Goal: Task Accomplishment & Management: Manage account settings

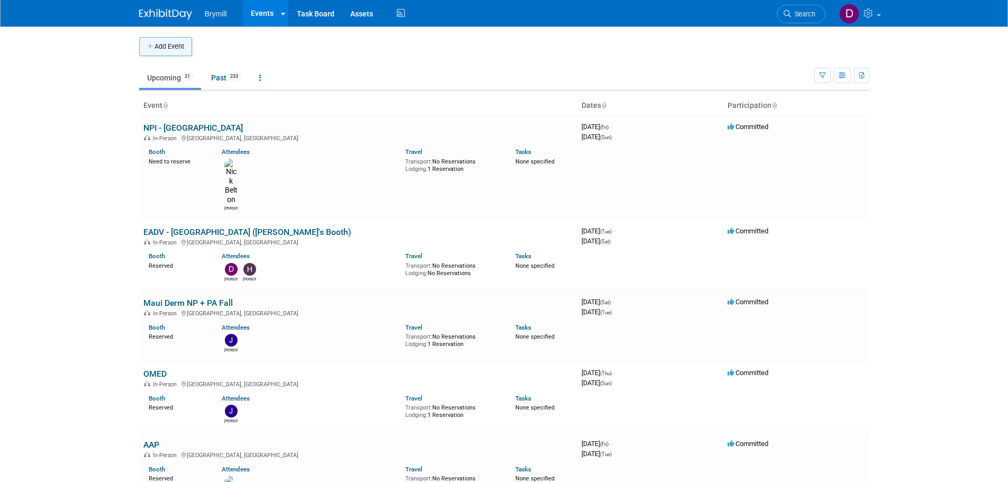
click at [190, 52] on button "Add Event" at bounding box center [165, 46] width 53 height 19
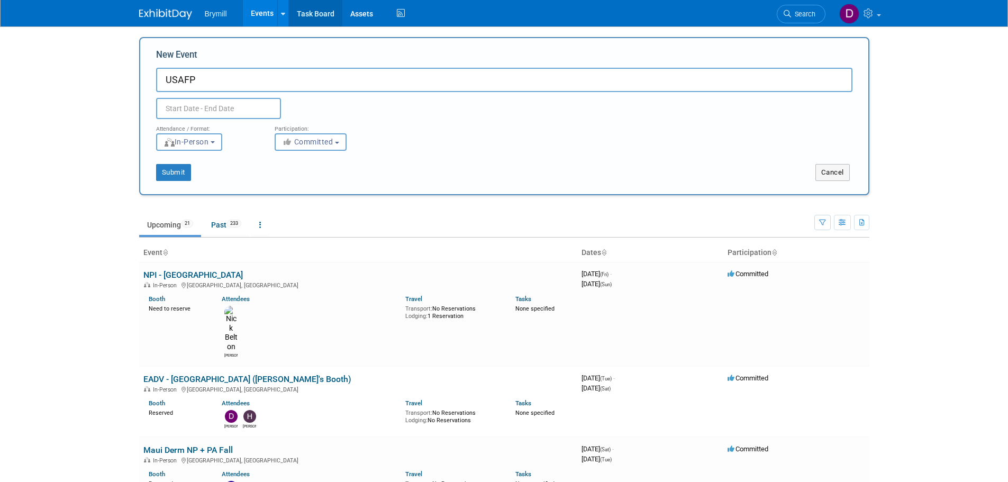
type input "USAFP"
click at [216, 117] on body "Brymill Events Add Event Bulk Upload Events Shareable Event Boards Recently Vie…" at bounding box center [504, 241] width 1008 height 482
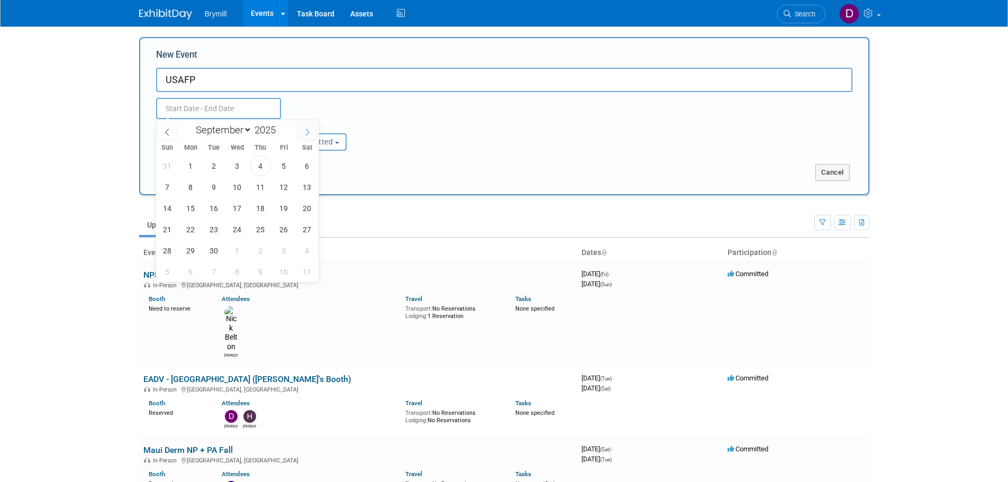
click at [312, 133] on span at bounding box center [307, 132] width 19 height 18
select select "11"
click at [312, 133] on span at bounding box center [307, 132] width 19 height 18
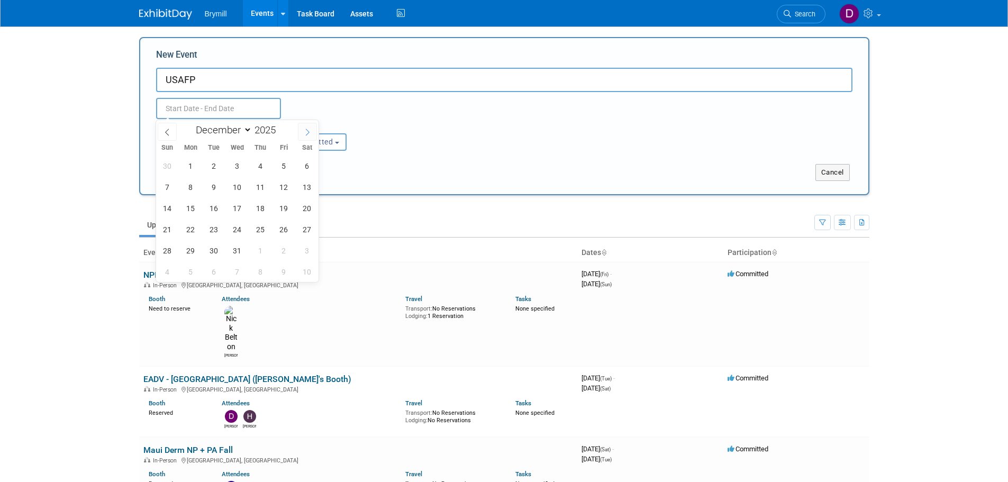
type input "2026"
click at [312, 133] on span at bounding box center [307, 132] width 19 height 18
select select "2"
click at [199, 190] on span "9" at bounding box center [190, 187] width 21 height 21
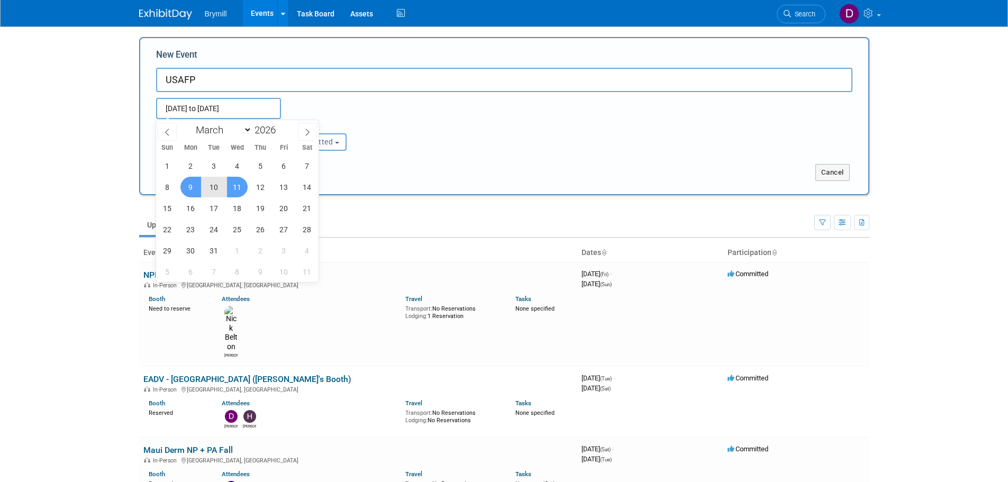
click at [233, 191] on span "11" at bounding box center [237, 187] width 21 height 21
type input "Mar 9, 2026 to Mar 11, 2026"
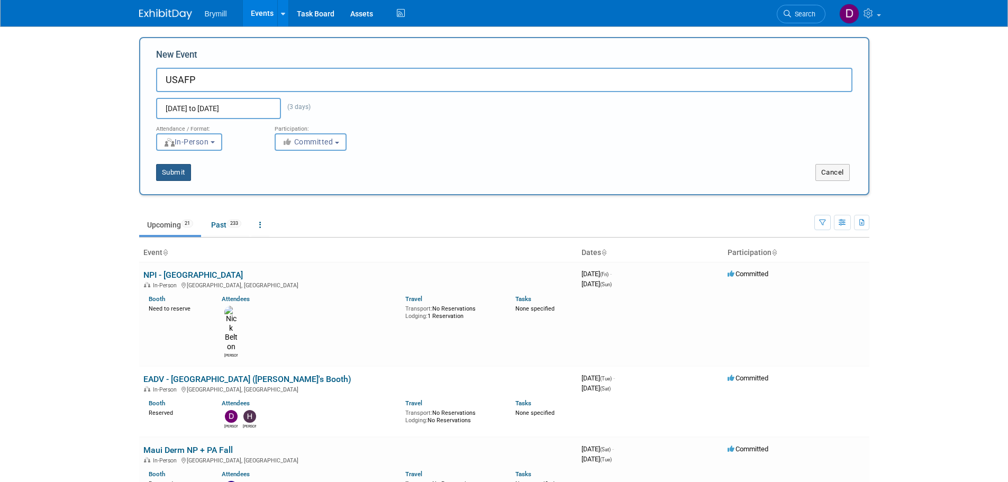
click at [183, 173] on button "Submit" at bounding box center [173, 172] width 35 height 17
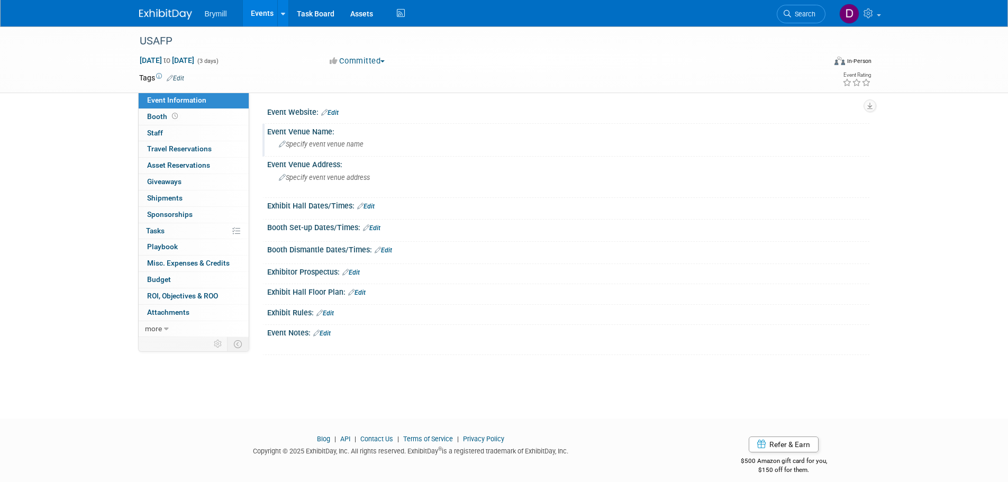
click at [326, 146] on span "Specify event venue name" at bounding box center [321, 144] width 85 height 8
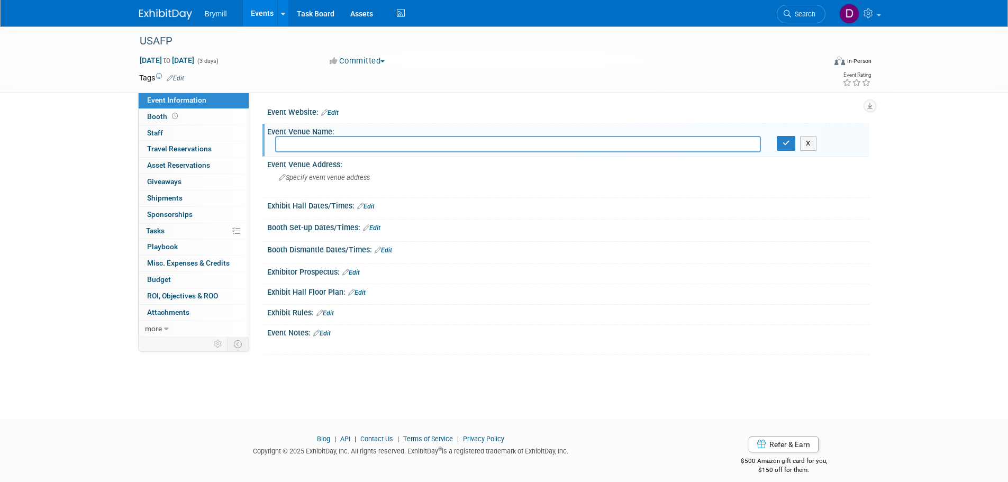
paste input "Town and Country Resort"
type input "Town and Country Resort"
click at [781, 144] on button "button" at bounding box center [786, 143] width 19 height 15
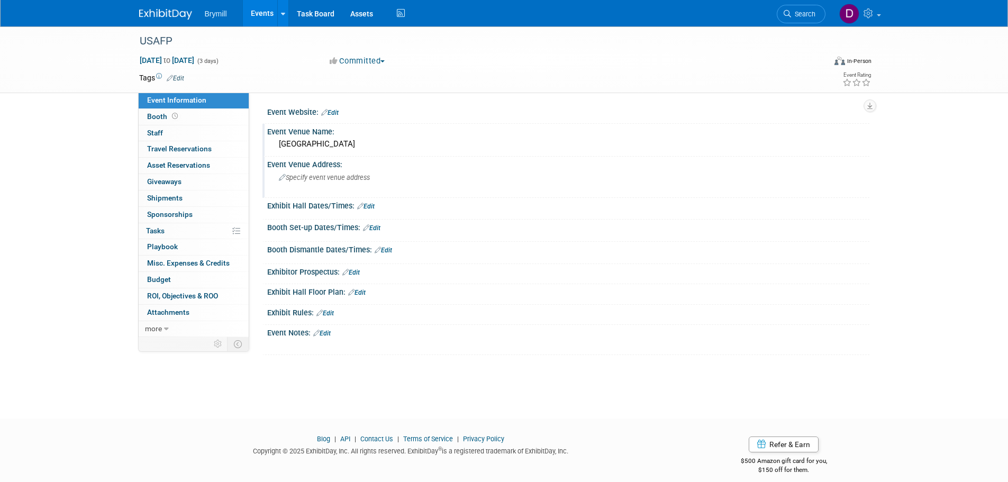
click at [299, 183] on div "Specify event venue address" at bounding box center [392, 181] width 235 height 24
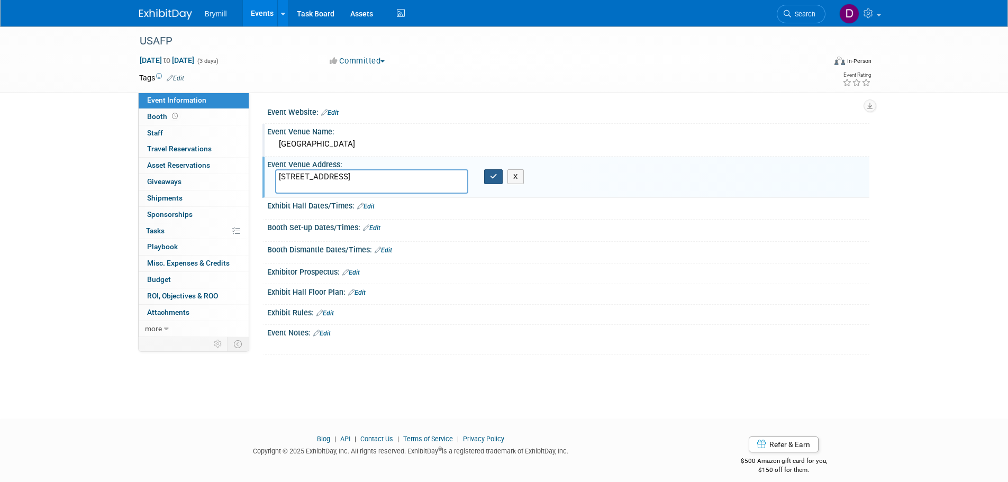
type textarea "500 Hotel Cir N, San Diego, CA 92108"
click at [487, 176] on button "button" at bounding box center [493, 176] width 19 height 15
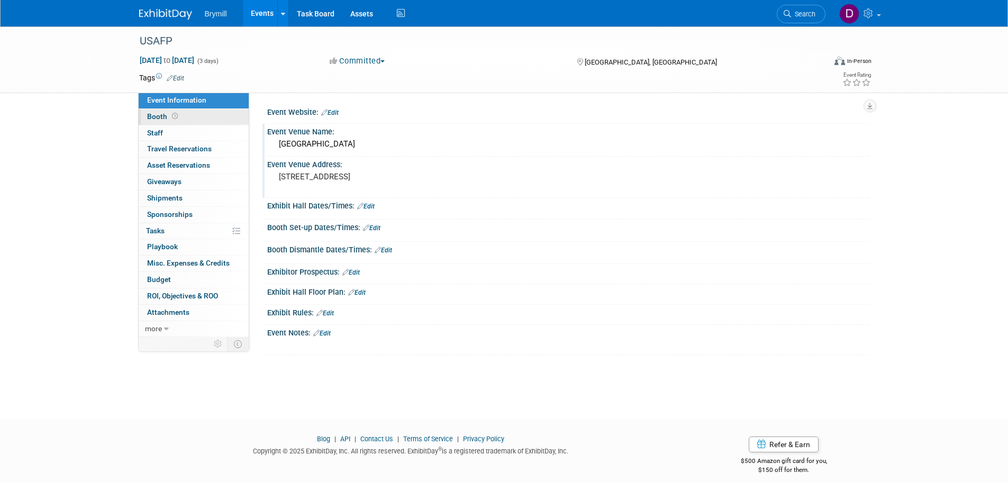
click at [197, 119] on link "Booth" at bounding box center [194, 117] width 110 height 16
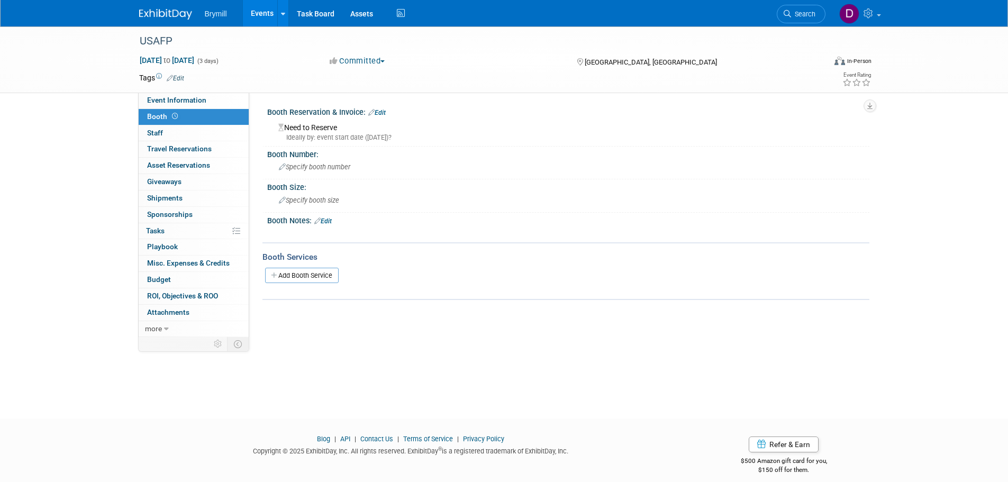
click at [388, 111] on div "Booth Reservation & Invoice: Edit" at bounding box center [568, 111] width 602 height 14
click at [384, 114] on link "Edit" at bounding box center [376, 112] width 17 height 7
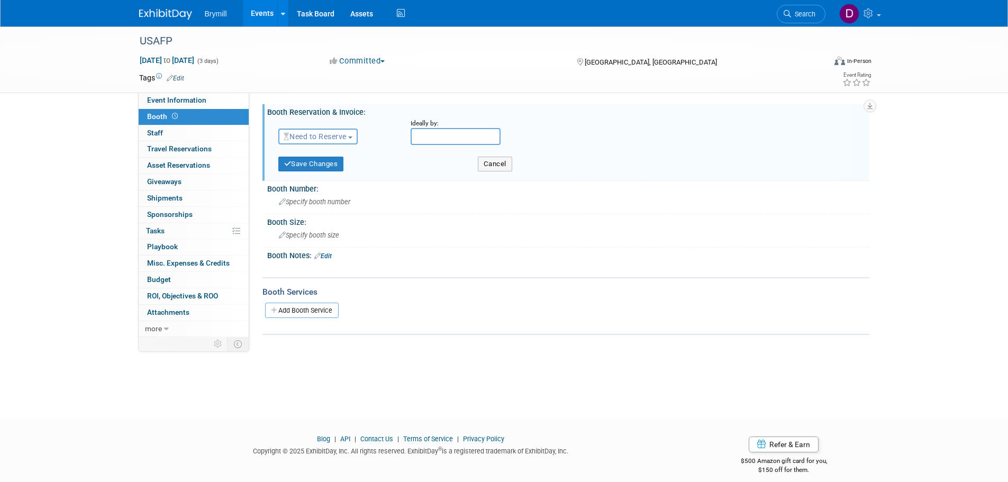
click at [323, 134] on span "Need to Reserve" at bounding box center [315, 136] width 63 height 8
click at [319, 168] on link "Reserved" at bounding box center [335, 169] width 113 height 15
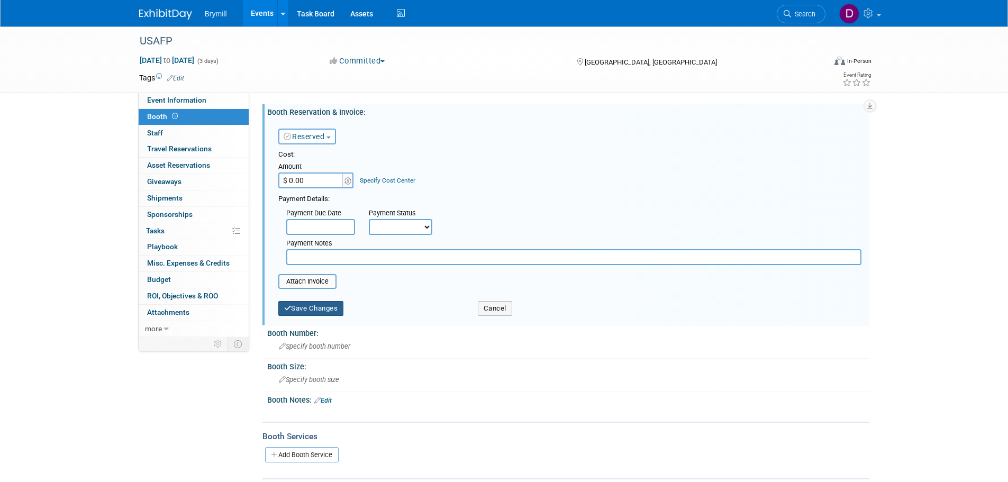
click at [329, 308] on button "Save Changes" at bounding box center [311, 308] width 66 height 15
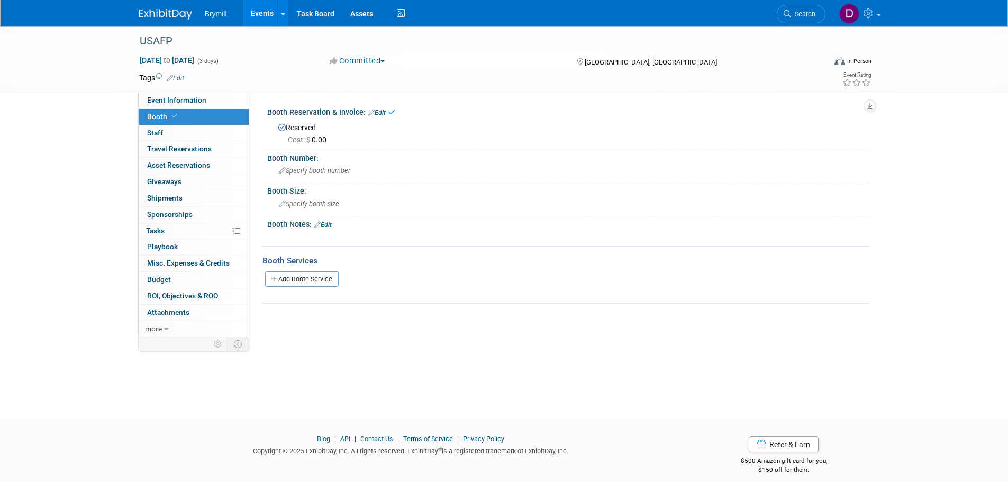
click at [155, 13] on img at bounding box center [165, 14] width 53 height 11
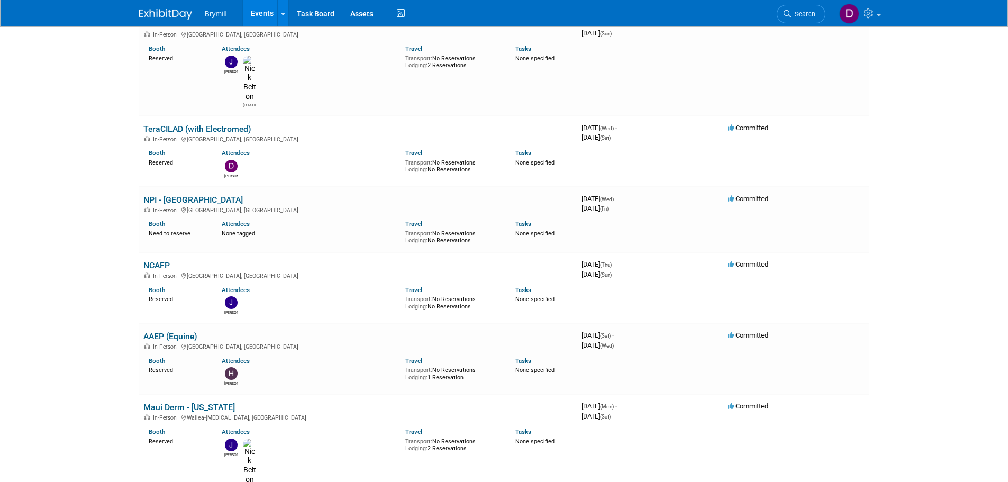
scroll to position [1058, 0]
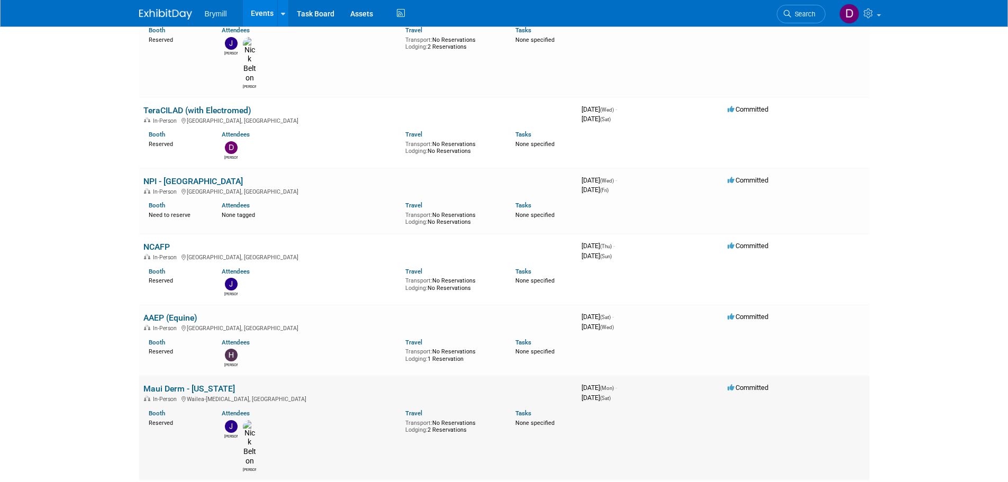
click at [190, 384] on link "Maui Derm - [US_STATE]" at bounding box center [189, 389] width 92 height 10
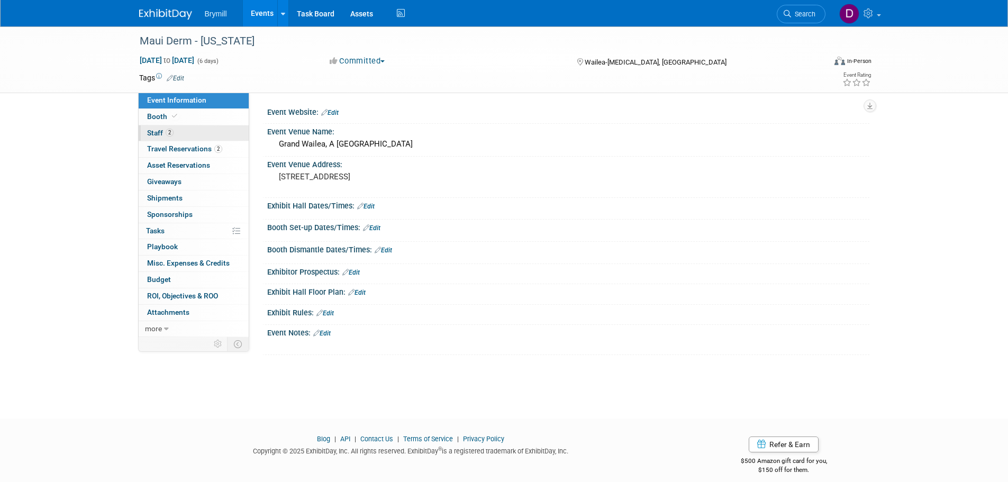
click at [176, 135] on link "2 Staff 2" at bounding box center [194, 133] width 110 height 16
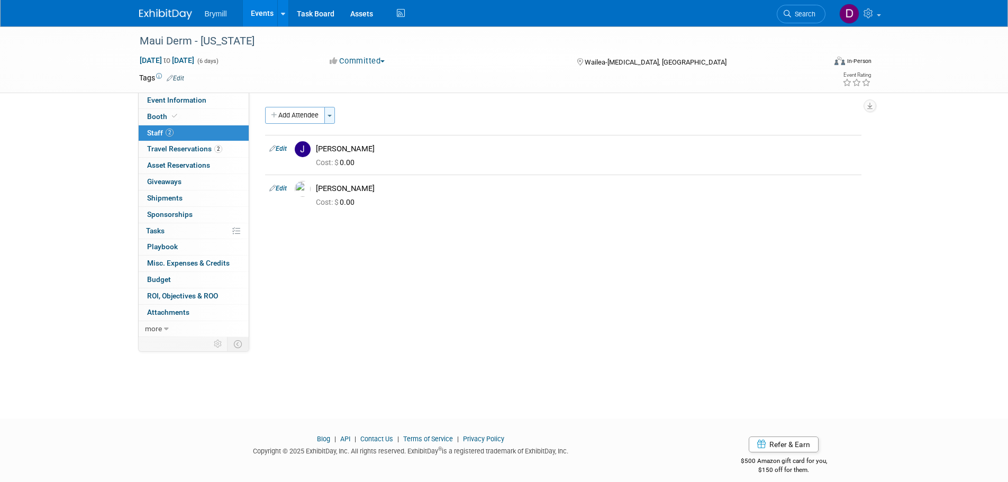
click at [330, 111] on button "Toggle Dropdown" at bounding box center [329, 115] width 11 height 17
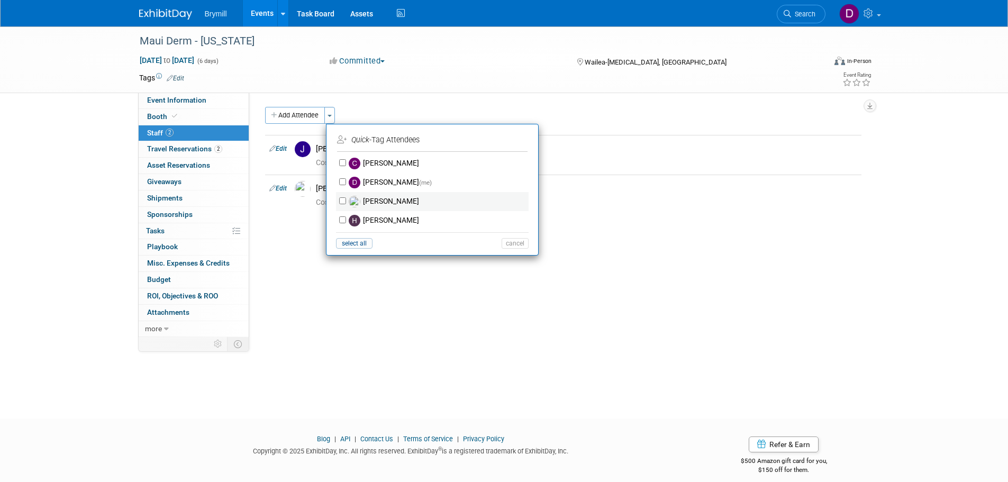
click at [358, 201] on img at bounding box center [355, 202] width 12 height 12
click at [346, 201] on input "Dore Bryne" at bounding box center [342, 200] width 7 height 7
checkbox input "true"
click at [514, 136] on button "Apply" at bounding box center [511, 139] width 32 height 15
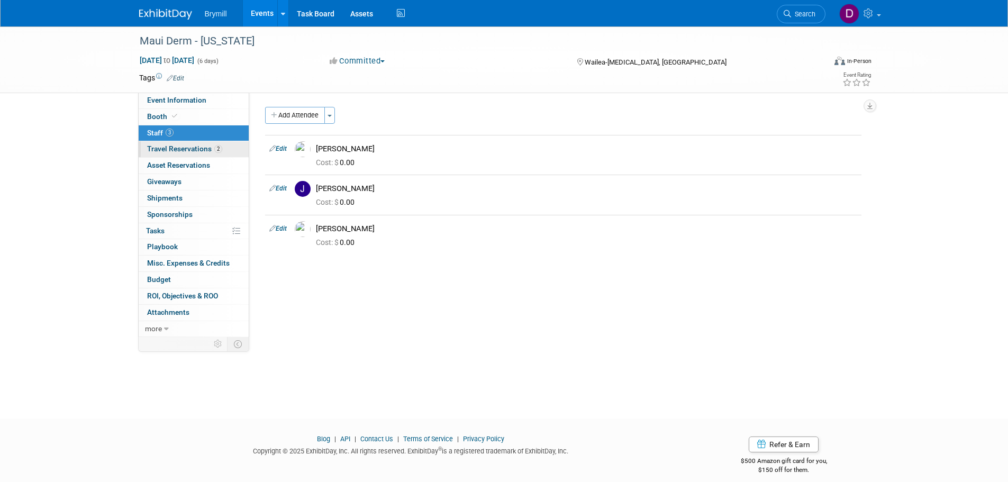
click at [175, 144] on span "Travel Reservations 2" at bounding box center [184, 148] width 75 height 8
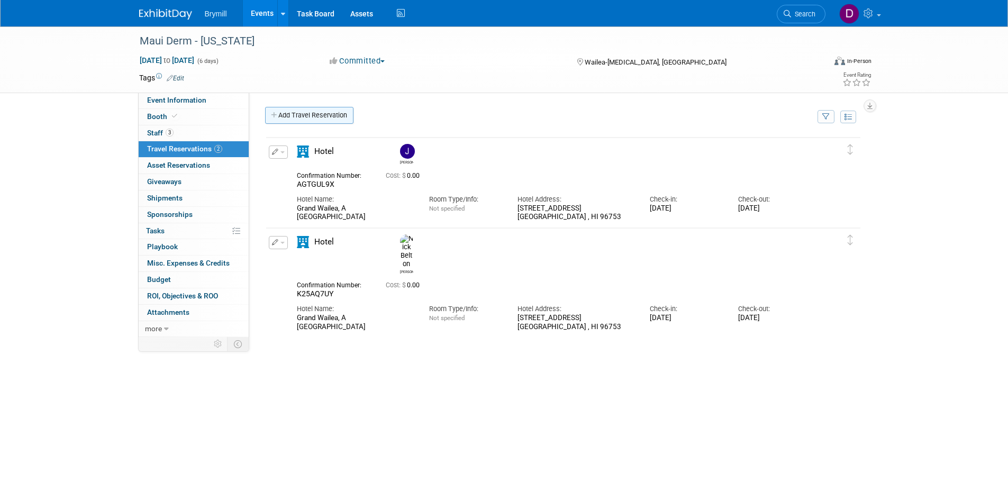
click at [289, 116] on link "Add Travel Reservation" at bounding box center [309, 115] width 88 height 17
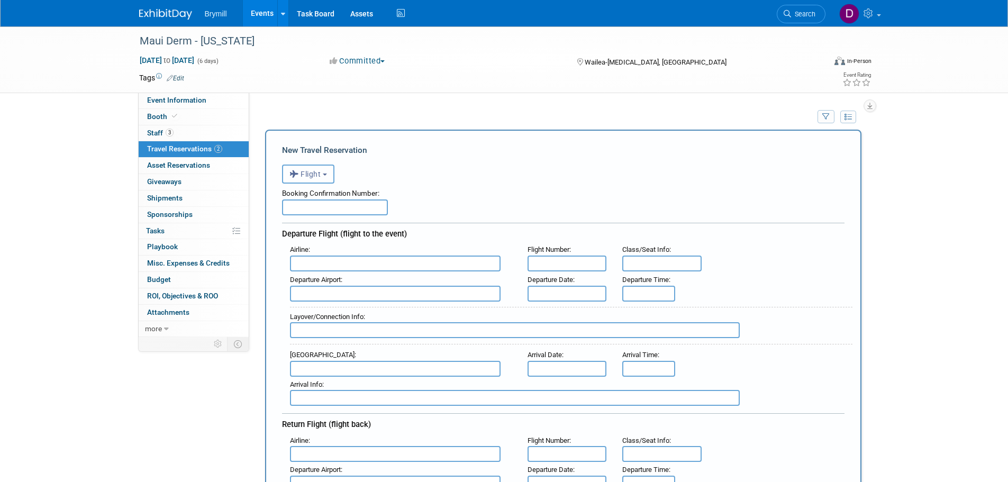
click at [321, 177] on span "Flight" at bounding box center [305, 174] width 32 height 8
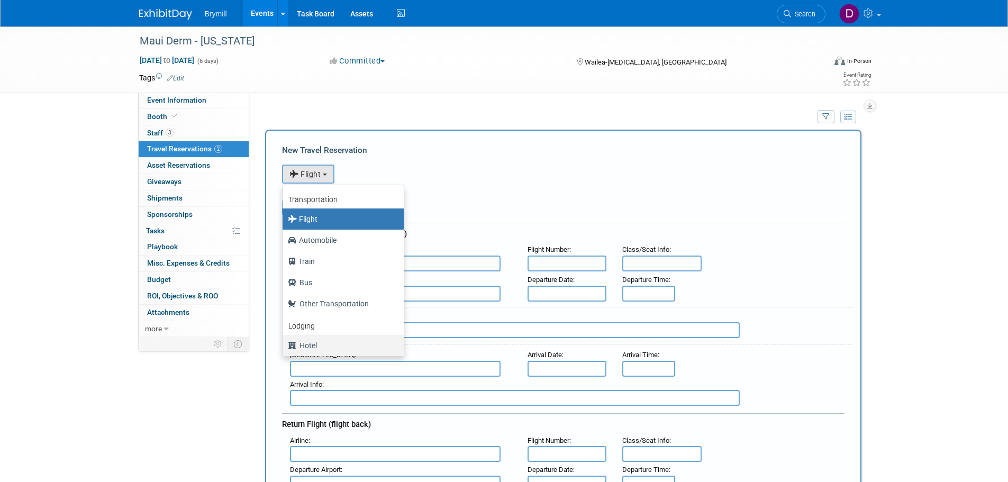
click at [328, 347] on label "Hotel" at bounding box center [340, 345] width 105 height 17
click at [284, 347] on input "Hotel" at bounding box center [280, 344] width 7 height 7
select select "6"
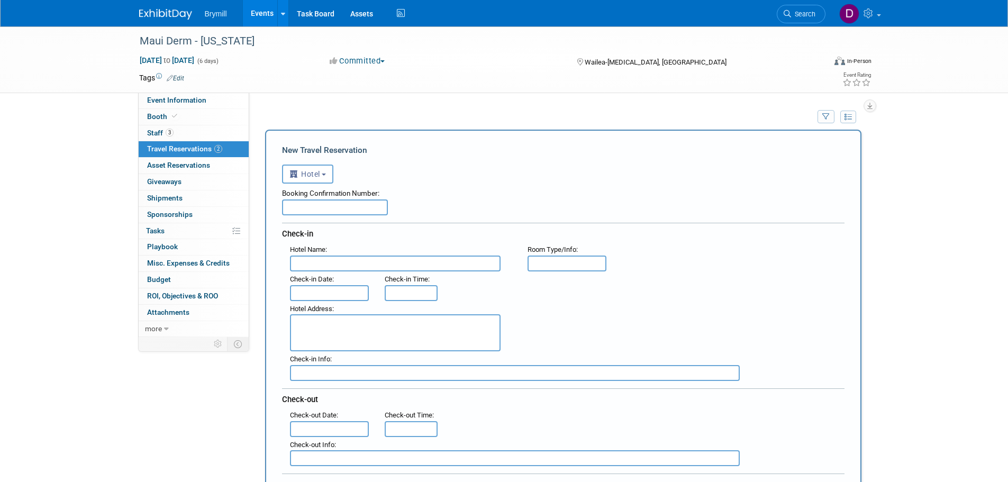
click at [337, 205] on input "text" at bounding box center [335, 207] width 106 height 16
paste input "YAIF76U4"
type input "YAIF76U4"
click at [384, 262] on input "text" at bounding box center [395, 264] width 211 height 16
paste input "Four Seasons Maui at Wailea"
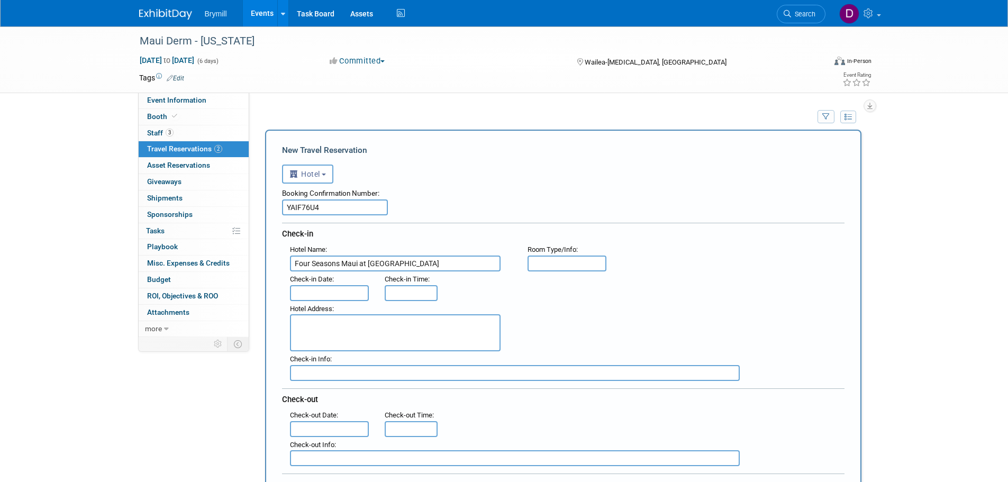
type input "Four Seasons Maui at Wailea"
click at [356, 296] on input "text" at bounding box center [329, 293] width 79 height 16
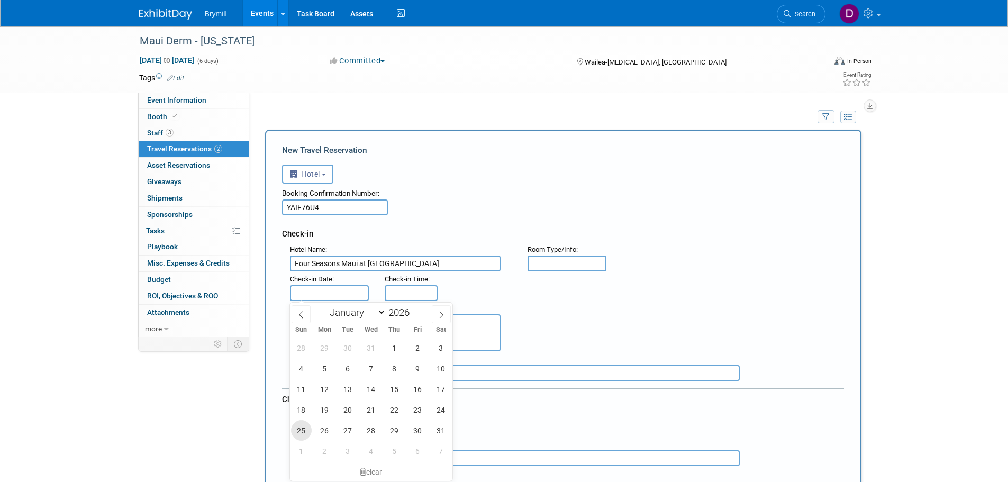
click at [298, 426] on span "25" at bounding box center [301, 430] width 21 height 21
type input "Jan 25, 2026"
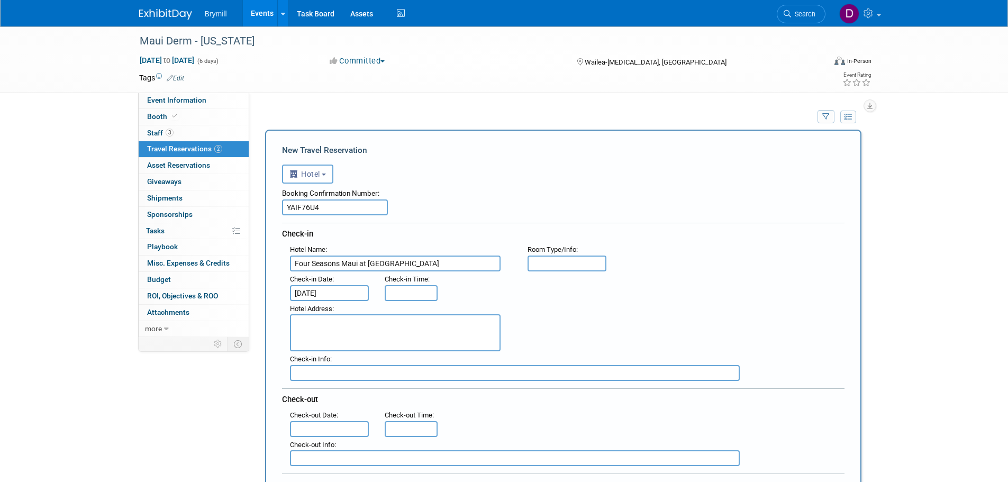
click at [304, 426] on input "text" at bounding box center [329, 429] width 79 height 16
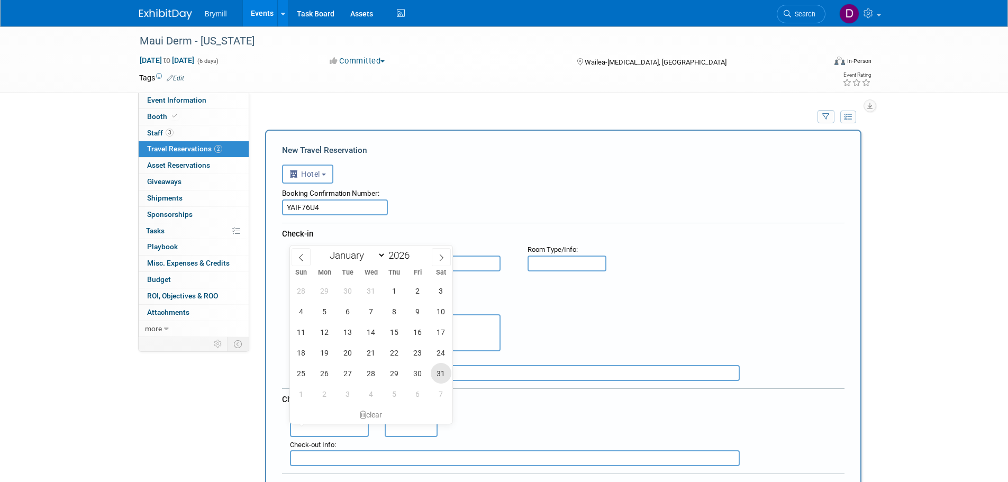
click at [436, 372] on span "31" at bounding box center [441, 373] width 21 height 21
type input "Jan 31, 2026"
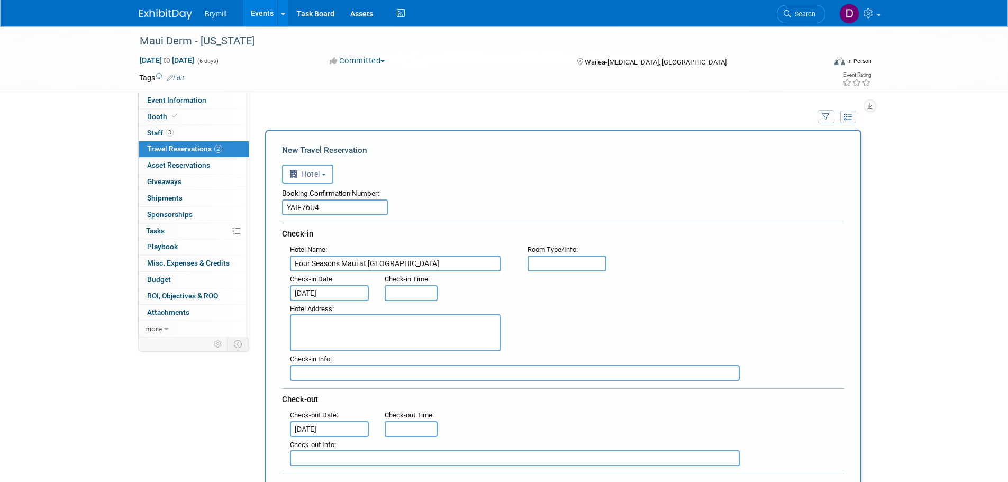
click at [465, 331] on textarea at bounding box center [395, 332] width 211 height 37
paste textarea "3900 Wailea Alanui Drive Maui, HI 96753"
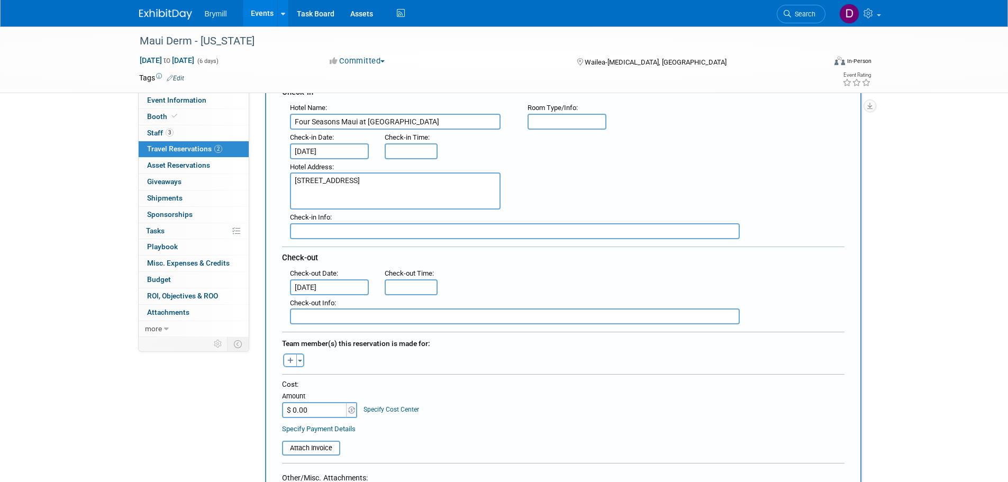
scroll to position [159, 0]
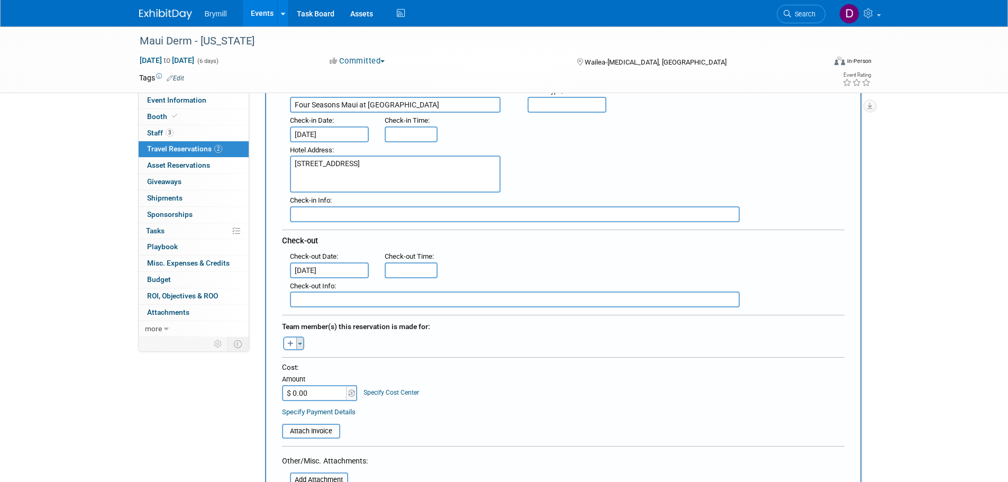
type textarea "3900 Wailea Alanui Drive Maui, HI 96753"
click at [301, 348] on button "Toggle Dropdown" at bounding box center [300, 343] width 8 height 14
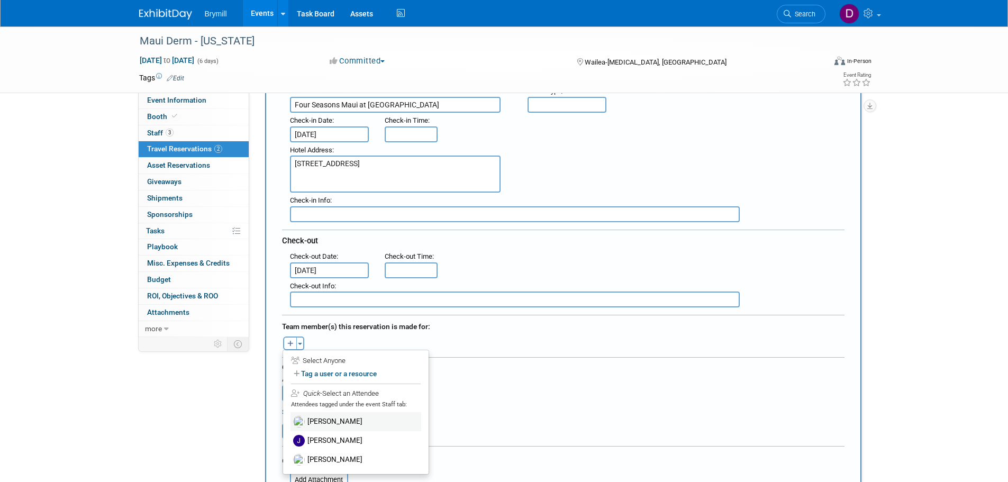
click at [331, 425] on label "[PERSON_NAME]" at bounding box center [355, 421] width 131 height 19
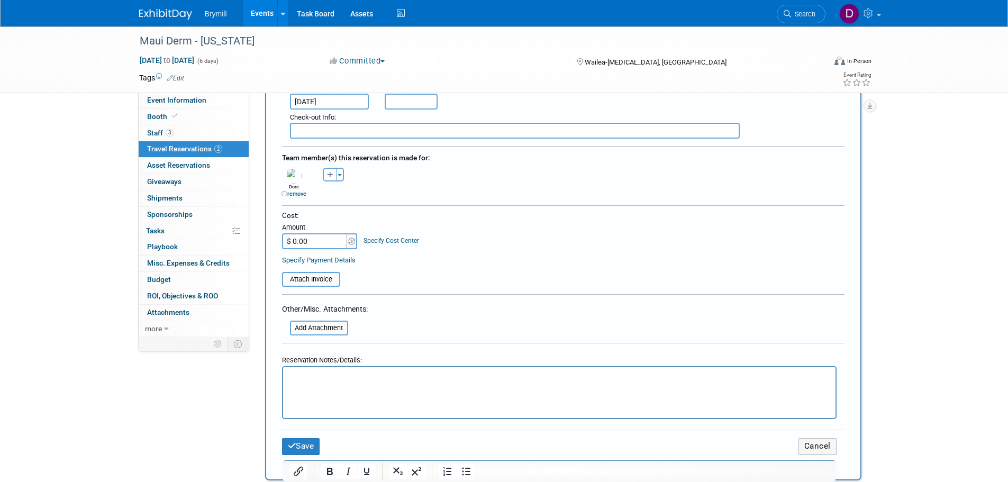
scroll to position [370, 0]
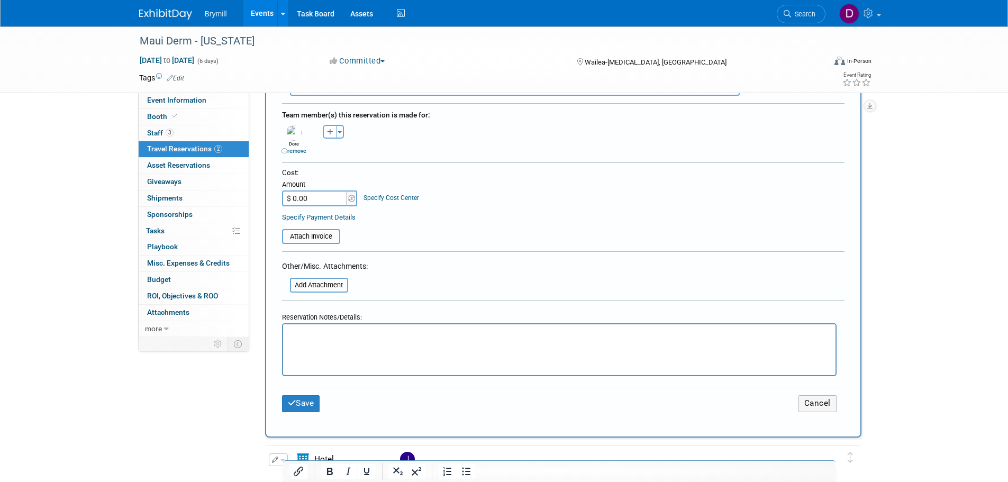
click at [308, 340] on html at bounding box center [559, 331] width 552 height 15
click at [419, 334] on p "+ Room forr Jack (# IYHGZBBM" at bounding box center [559, 334] width 540 height 11
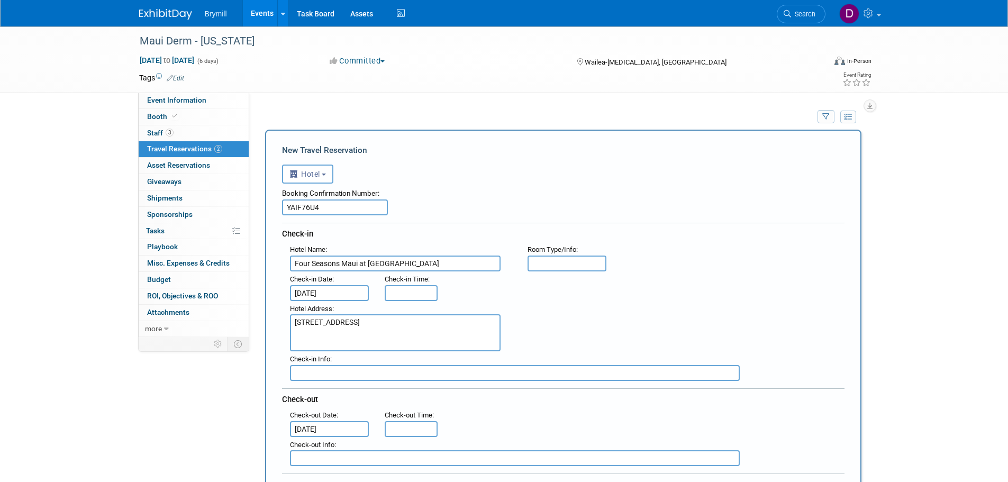
scroll to position [423, 0]
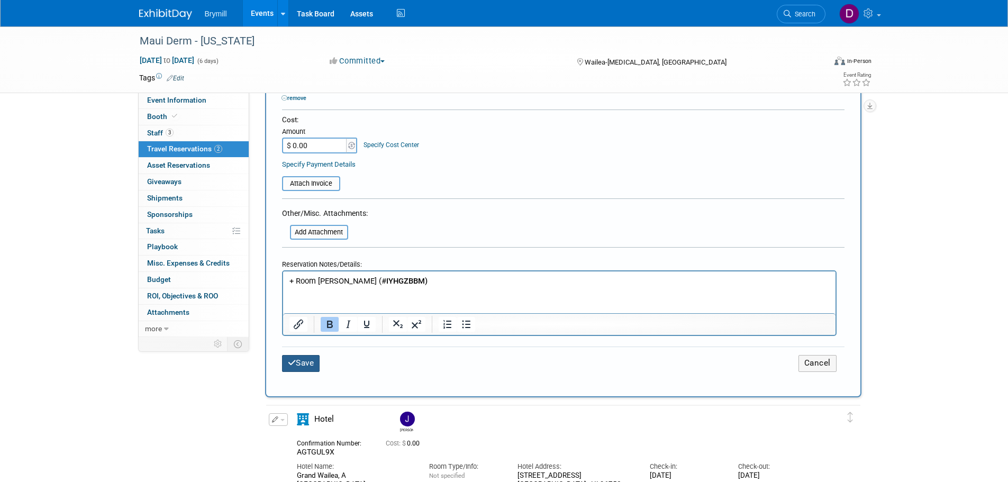
click at [304, 361] on button "Save" at bounding box center [301, 363] width 38 height 16
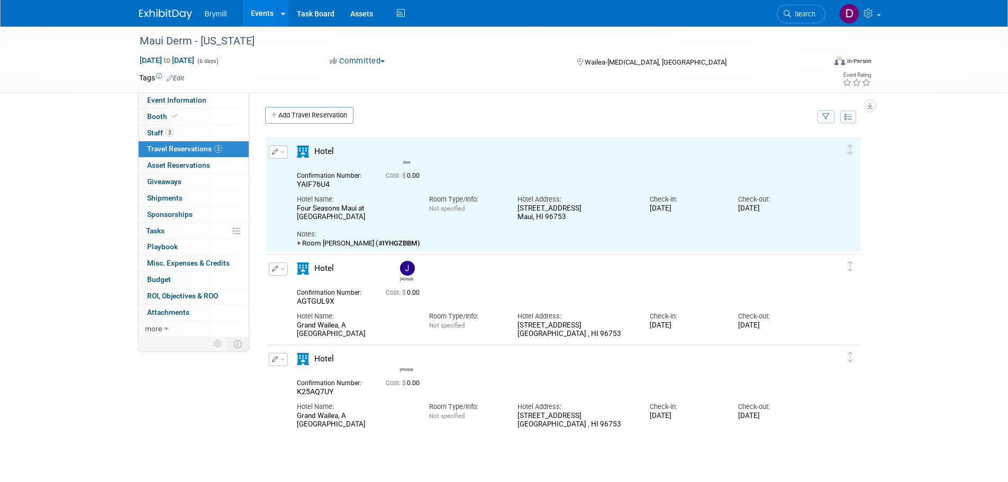
scroll to position [0, 0]
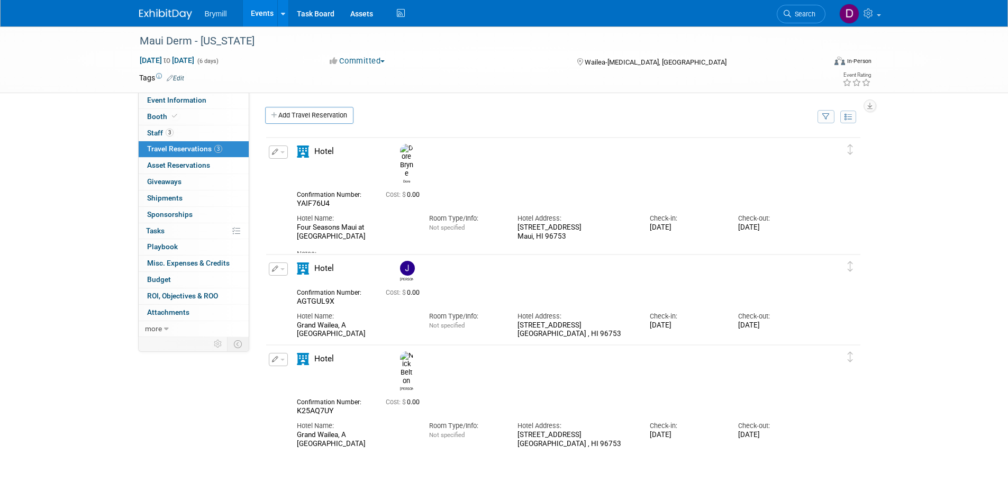
click at [185, 11] on img at bounding box center [165, 14] width 53 height 11
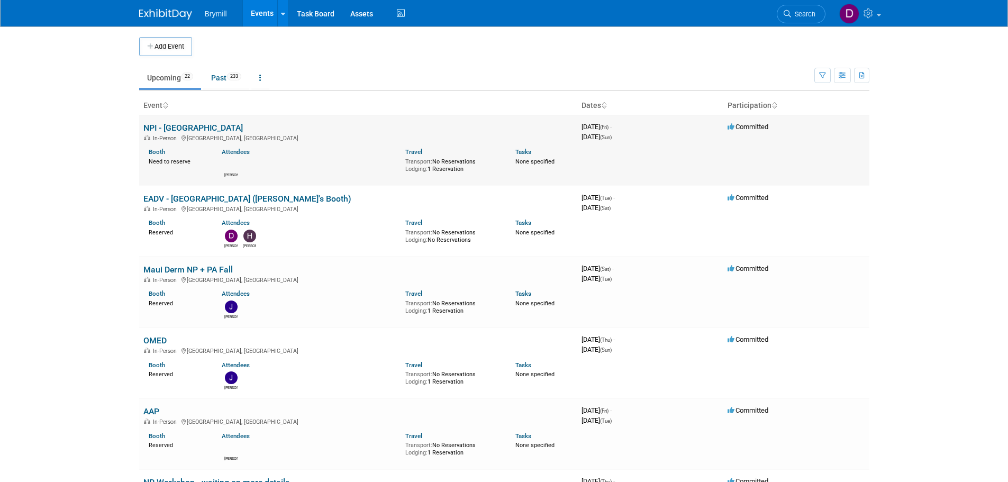
click at [170, 124] on link "NPI - [GEOGRAPHIC_DATA]" at bounding box center [192, 128] width 99 height 10
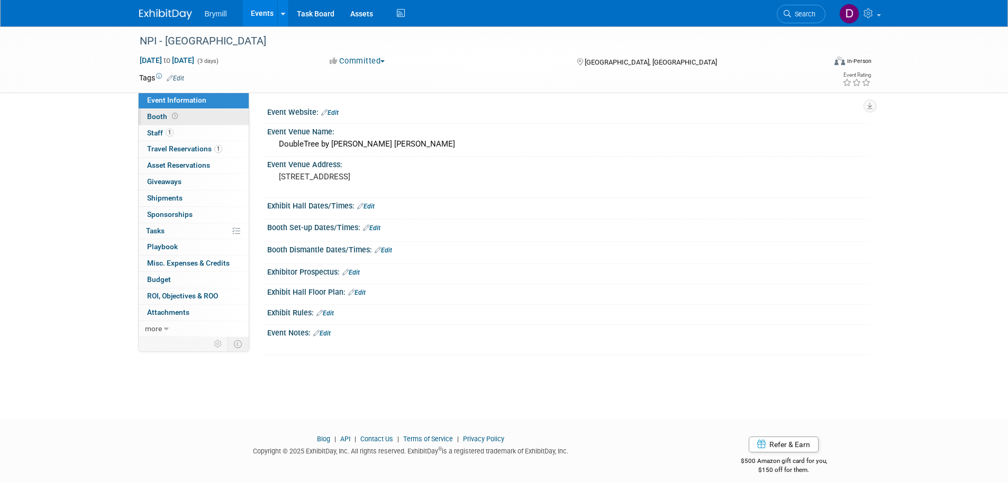
click at [192, 118] on link "Booth" at bounding box center [194, 117] width 110 height 16
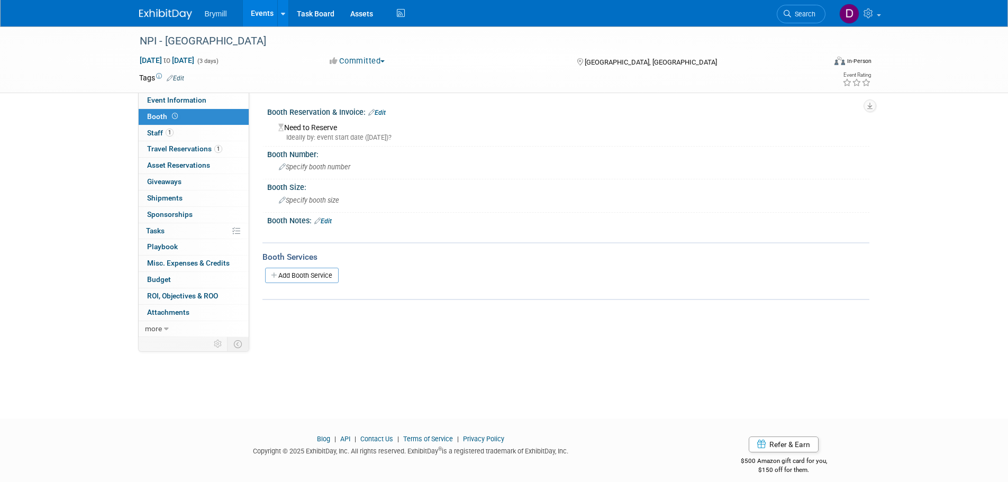
click at [381, 113] on link "Edit" at bounding box center [376, 112] width 17 height 7
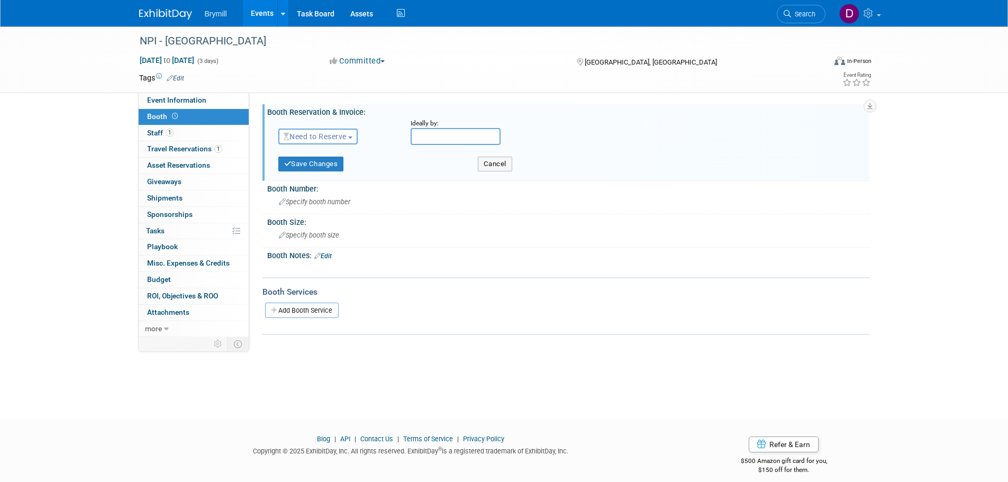
click at [321, 134] on span "Need to Reserve" at bounding box center [315, 136] width 63 height 8
click at [321, 169] on link "Reserved" at bounding box center [335, 169] width 113 height 15
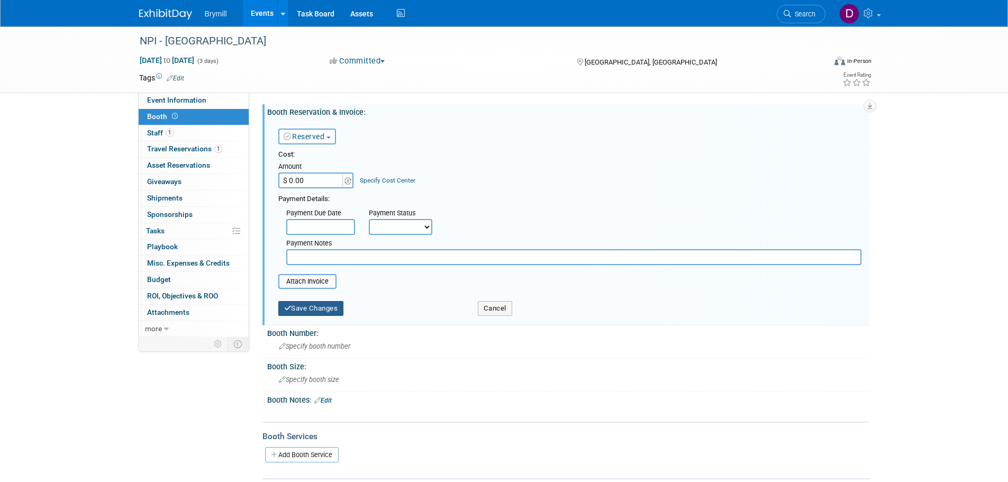
click at [318, 305] on button "Save Changes" at bounding box center [311, 308] width 66 height 15
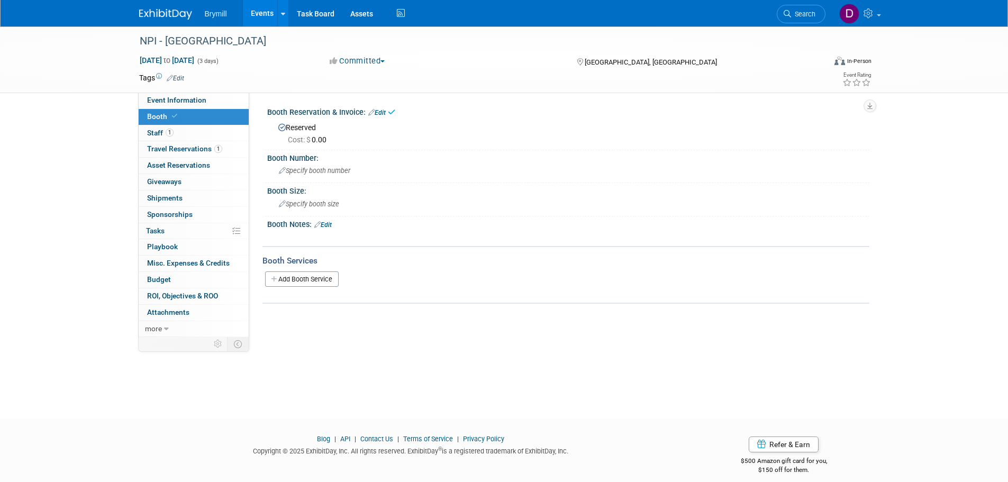
click at [176, 13] on img at bounding box center [165, 14] width 53 height 11
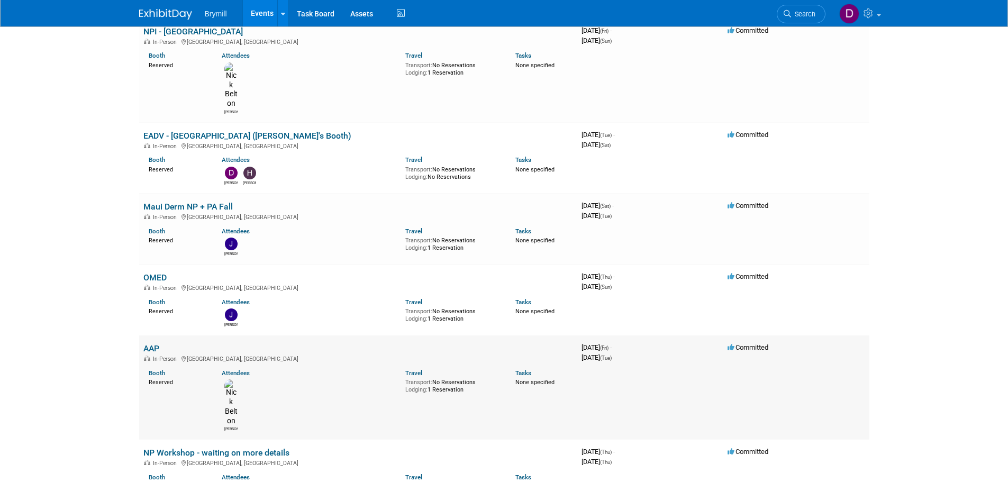
scroll to position [106, 0]
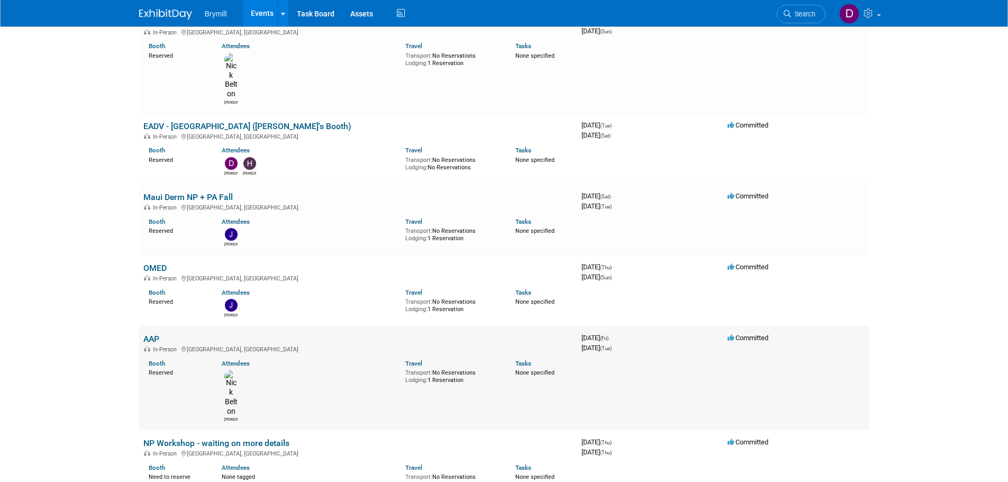
click at [153, 334] on link "AAP" at bounding box center [151, 339] width 16 height 10
